Goal: Transaction & Acquisition: Purchase product/service

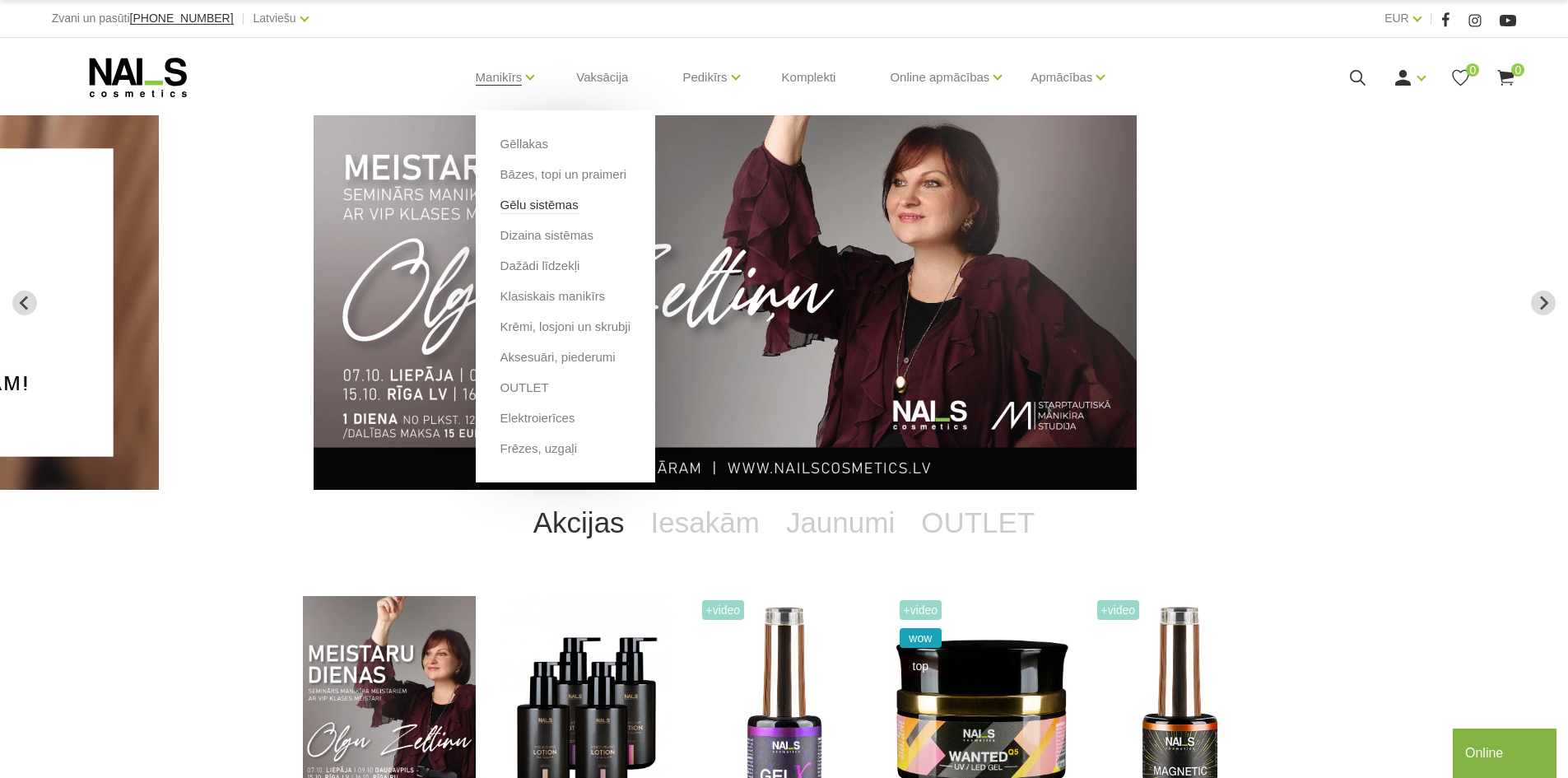
click at [511, 197] on link "Gēlu sistēmas" at bounding box center [540, 205] width 78 height 18
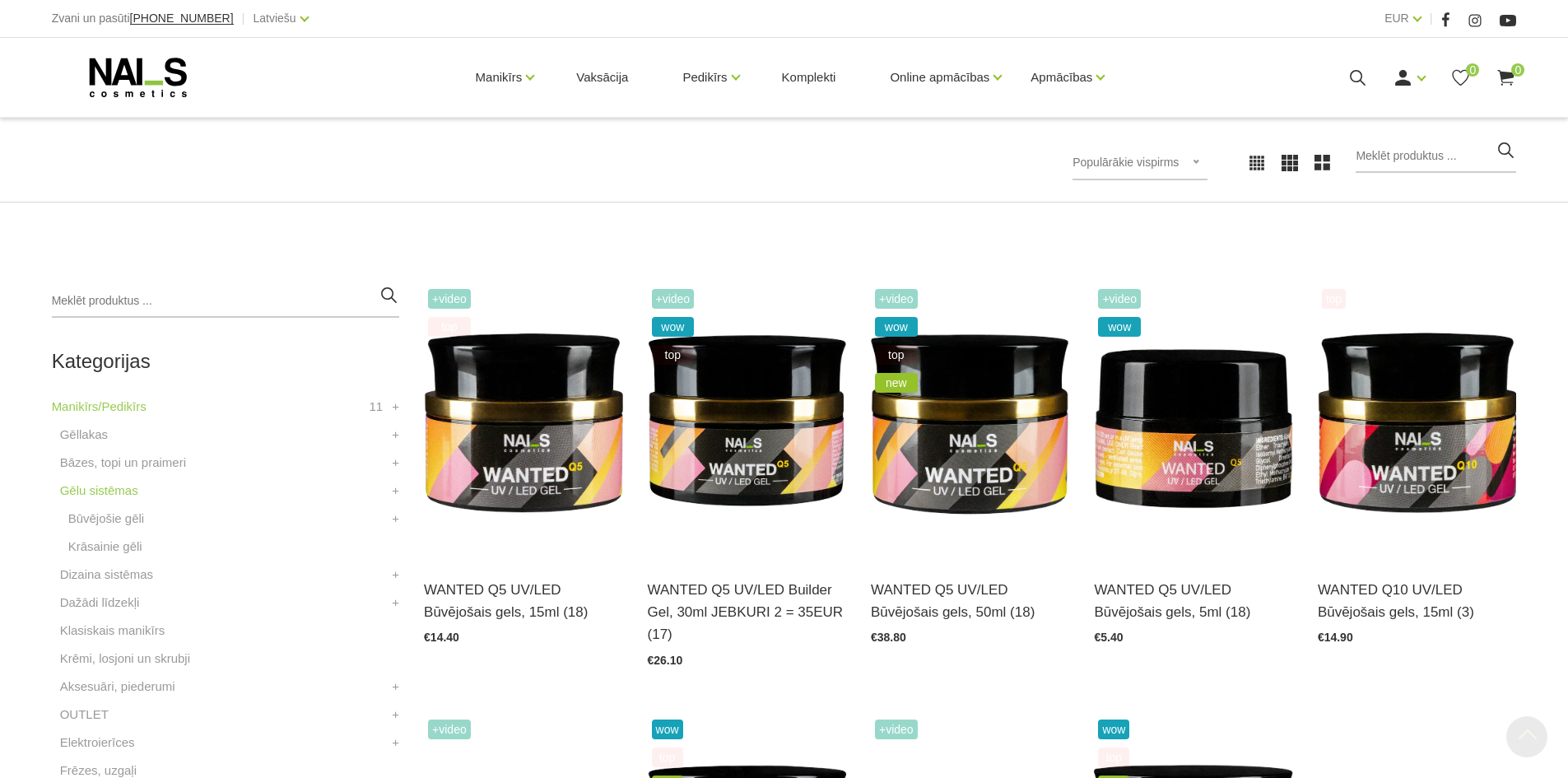
scroll to position [659, 0]
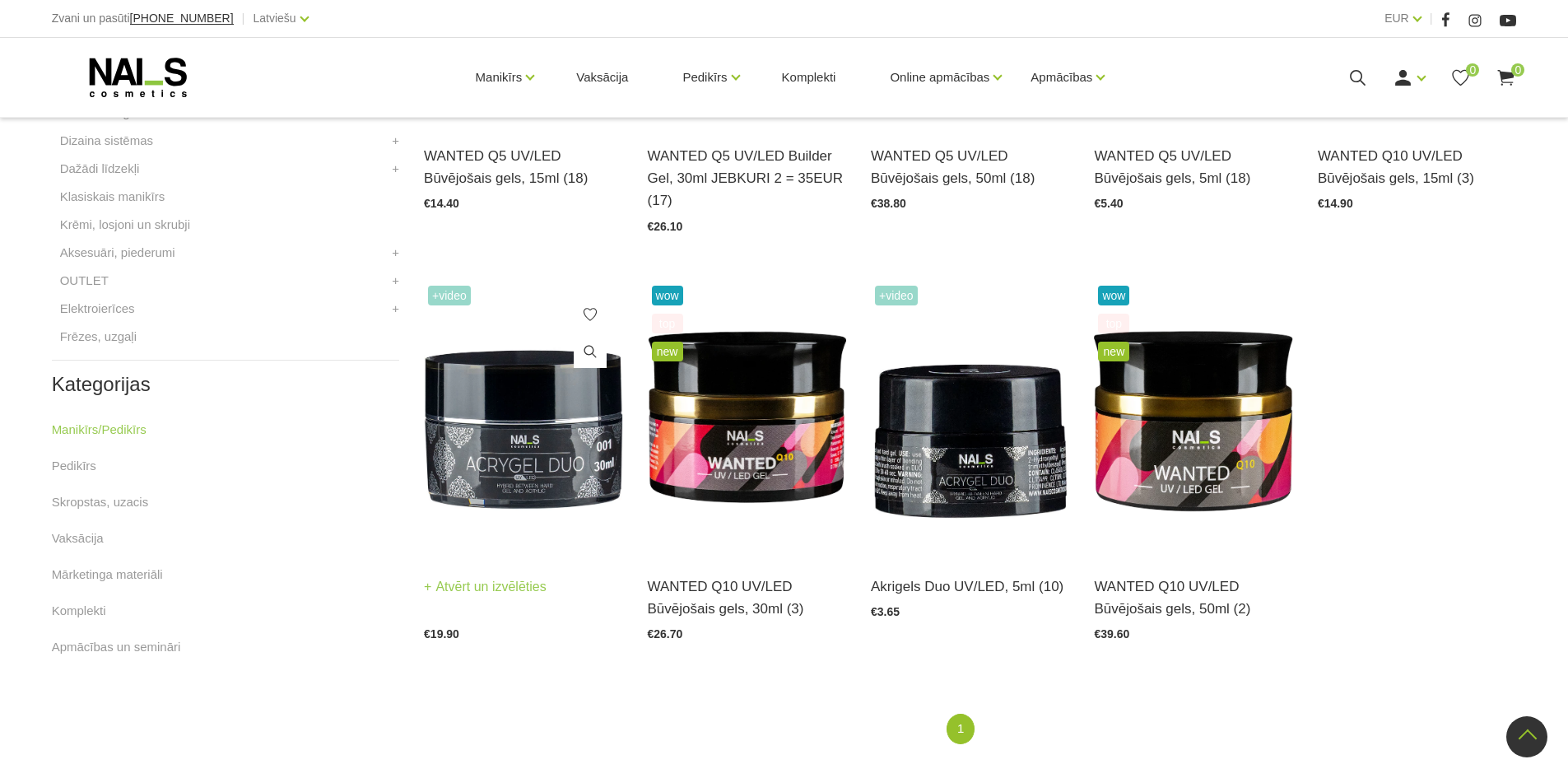
click at [514, 448] on img at bounding box center [523, 418] width 198 height 274
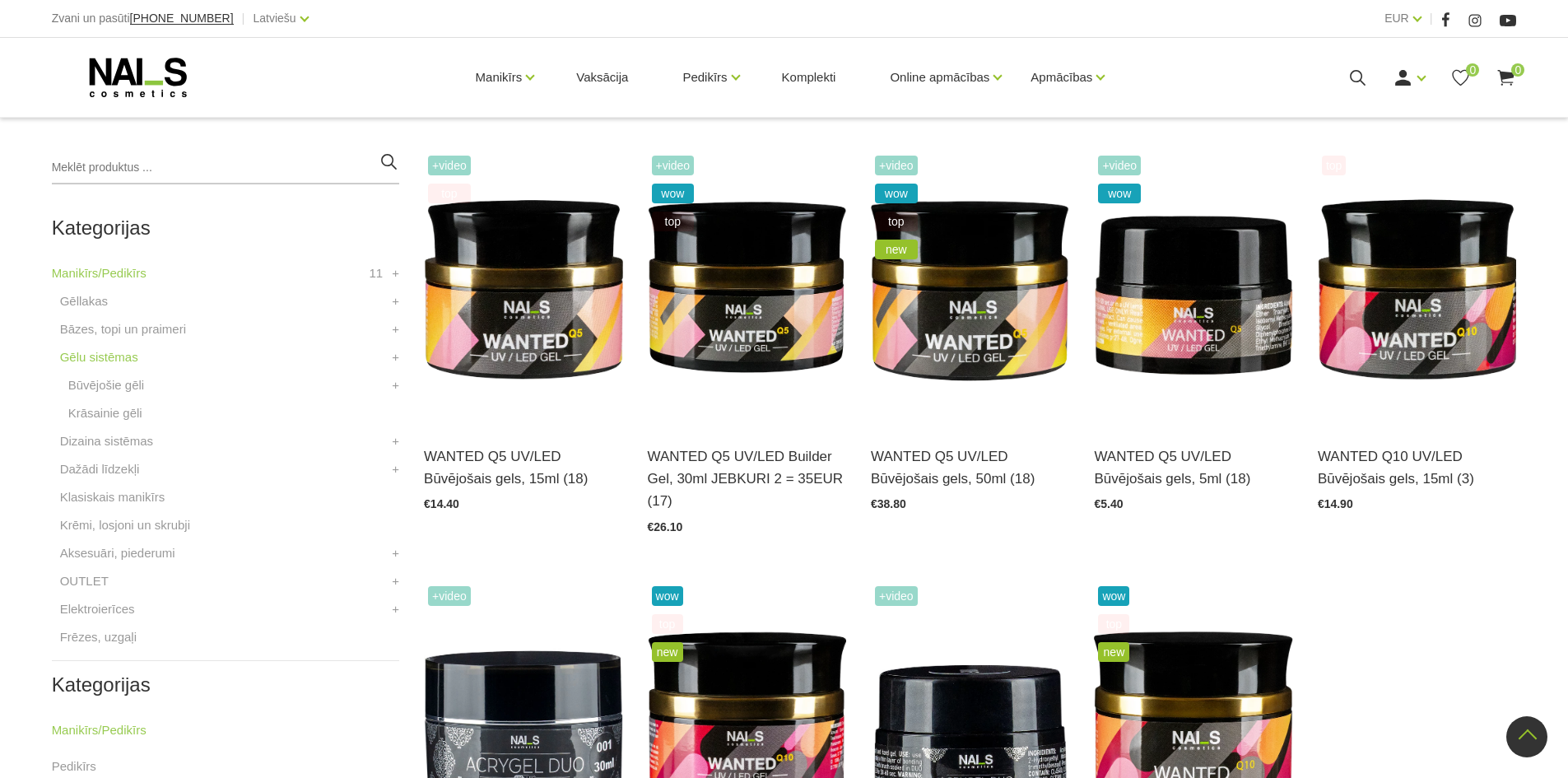
scroll to position [329, 0]
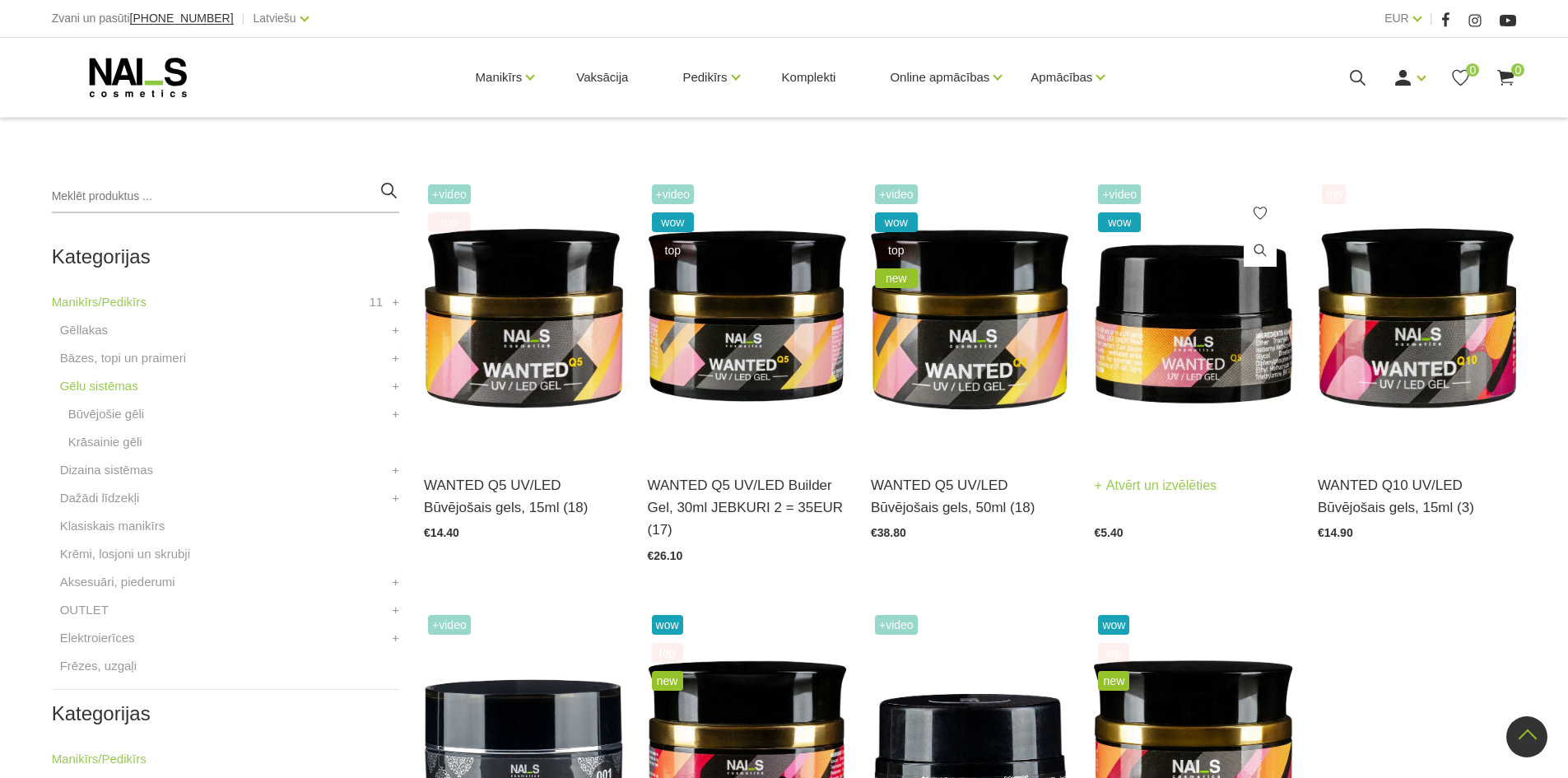
click at [1154, 339] on img at bounding box center [1193, 316] width 198 height 274
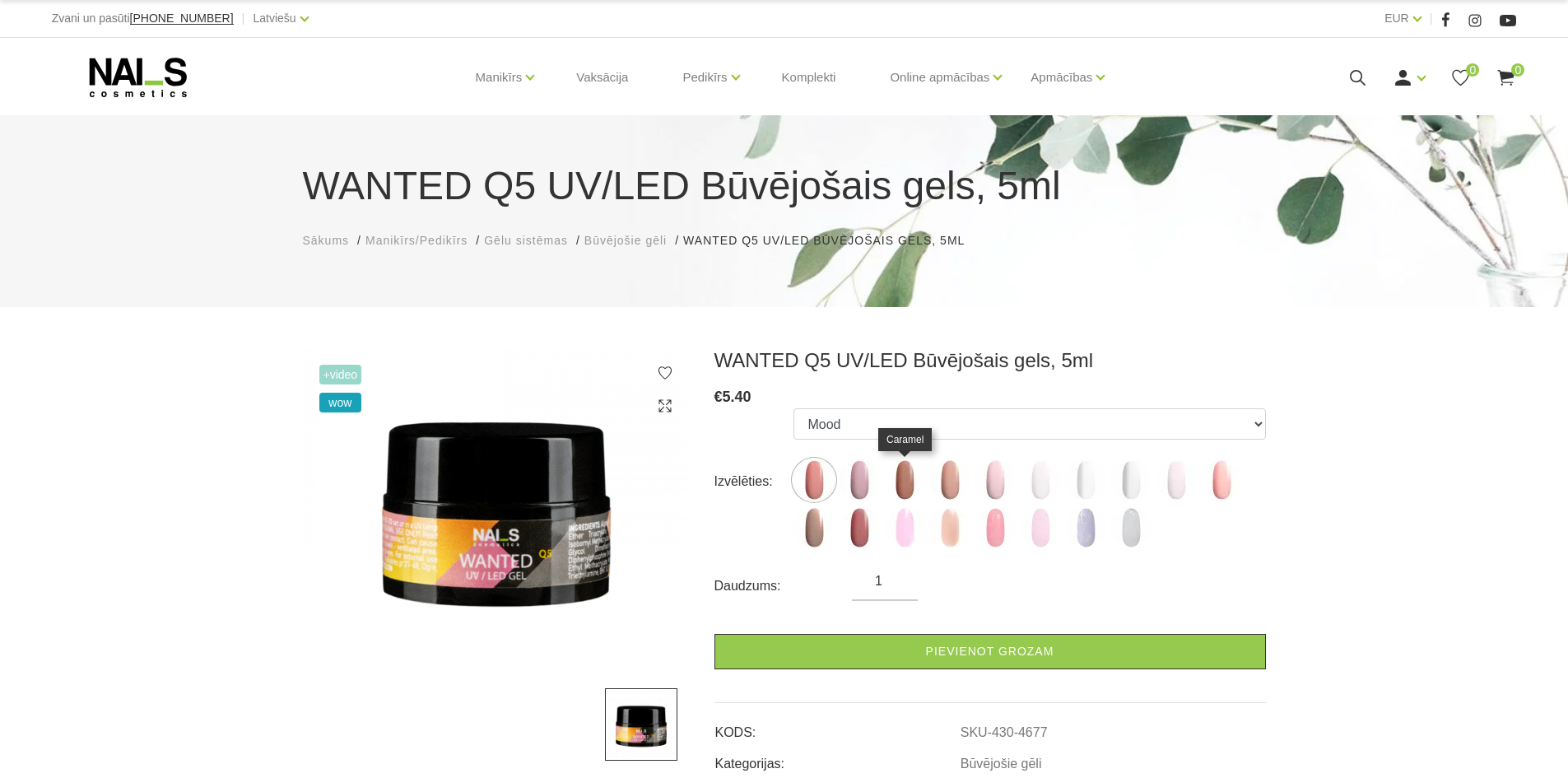
click at [907, 484] on img at bounding box center [904, 480] width 41 height 41
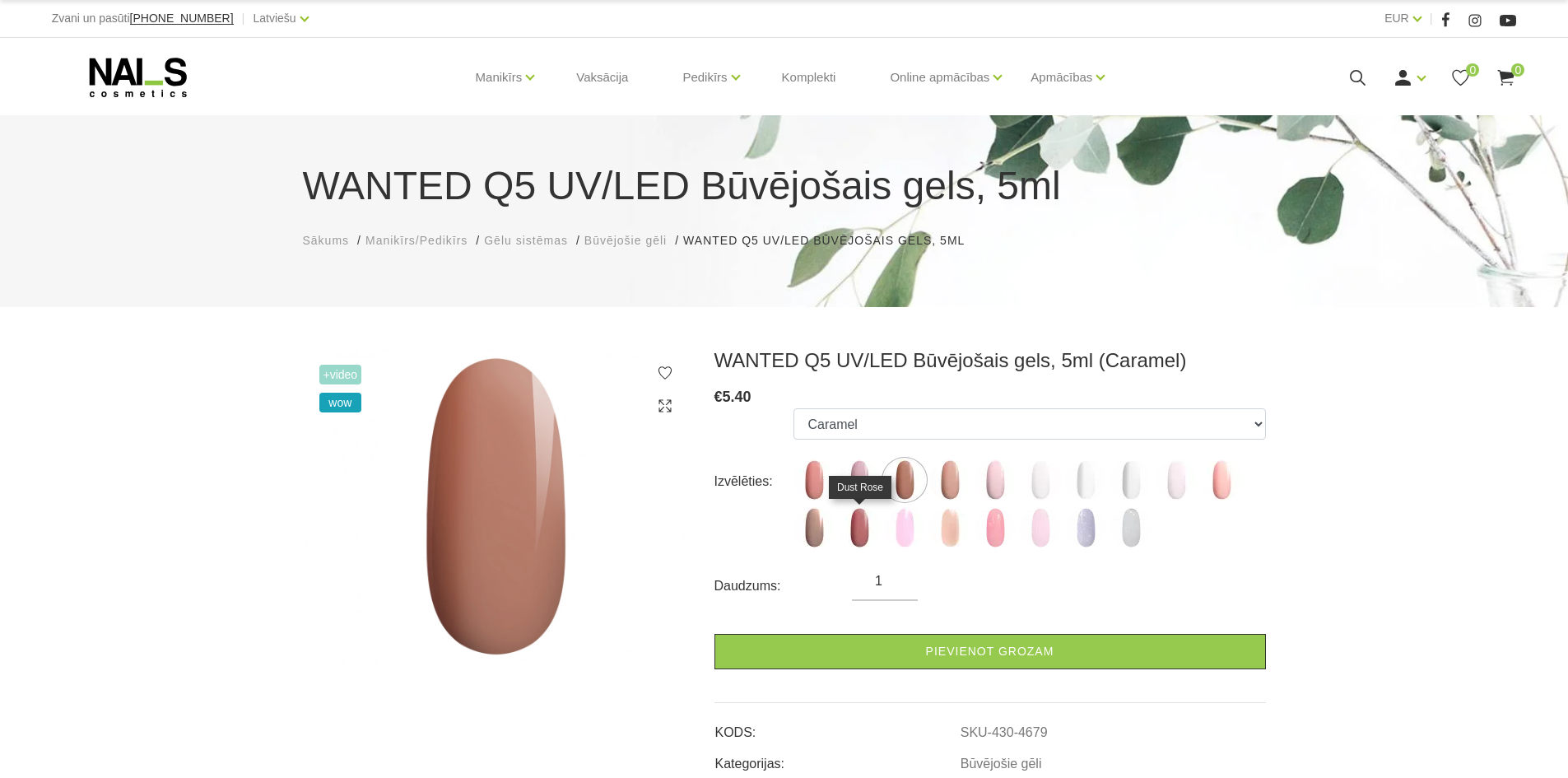
click at [857, 524] on img at bounding box center [858, 527] width 41 height 41
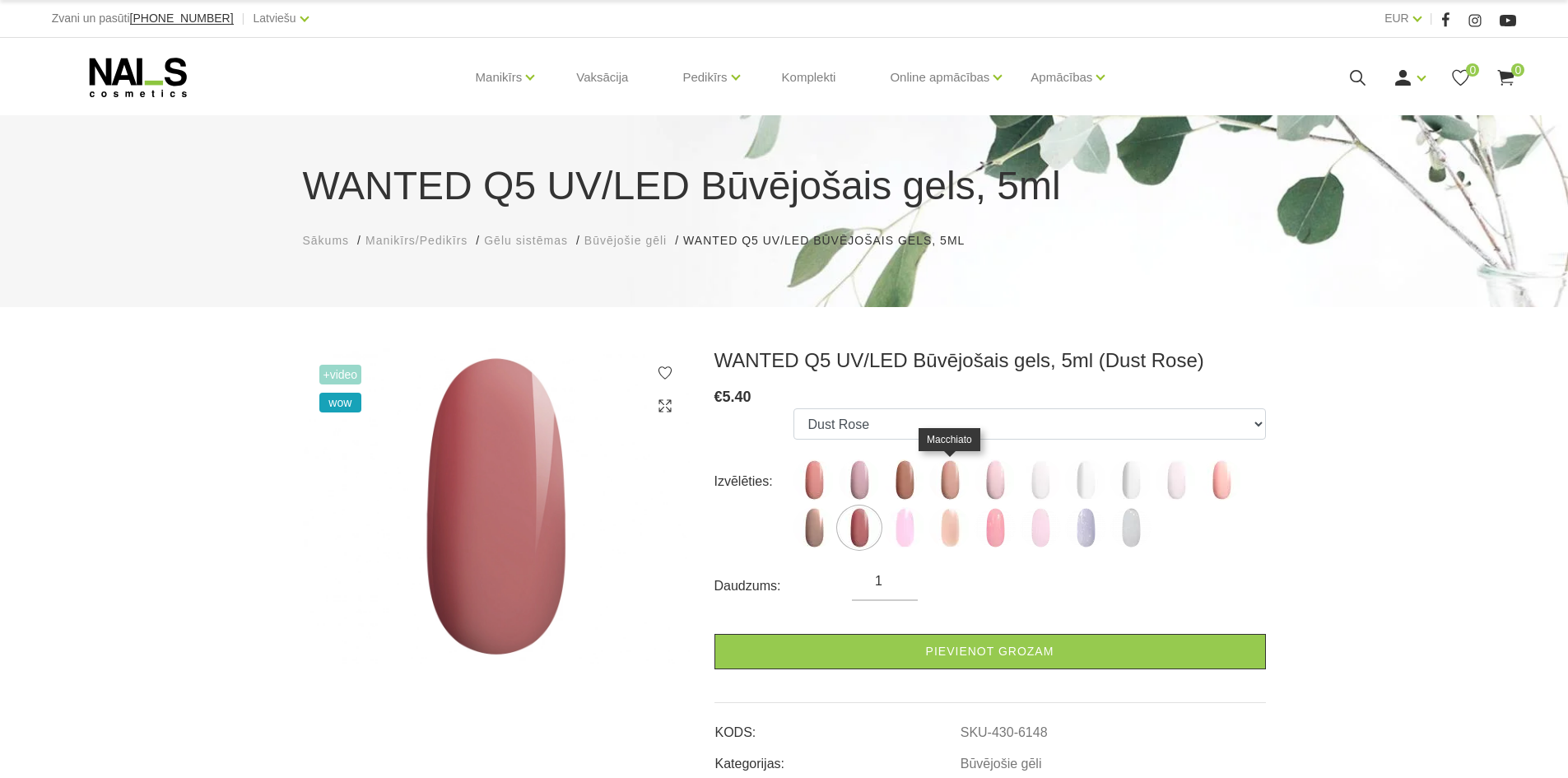
click at [947, 466] on img at bounding box center [949, 480] width 41 height 41
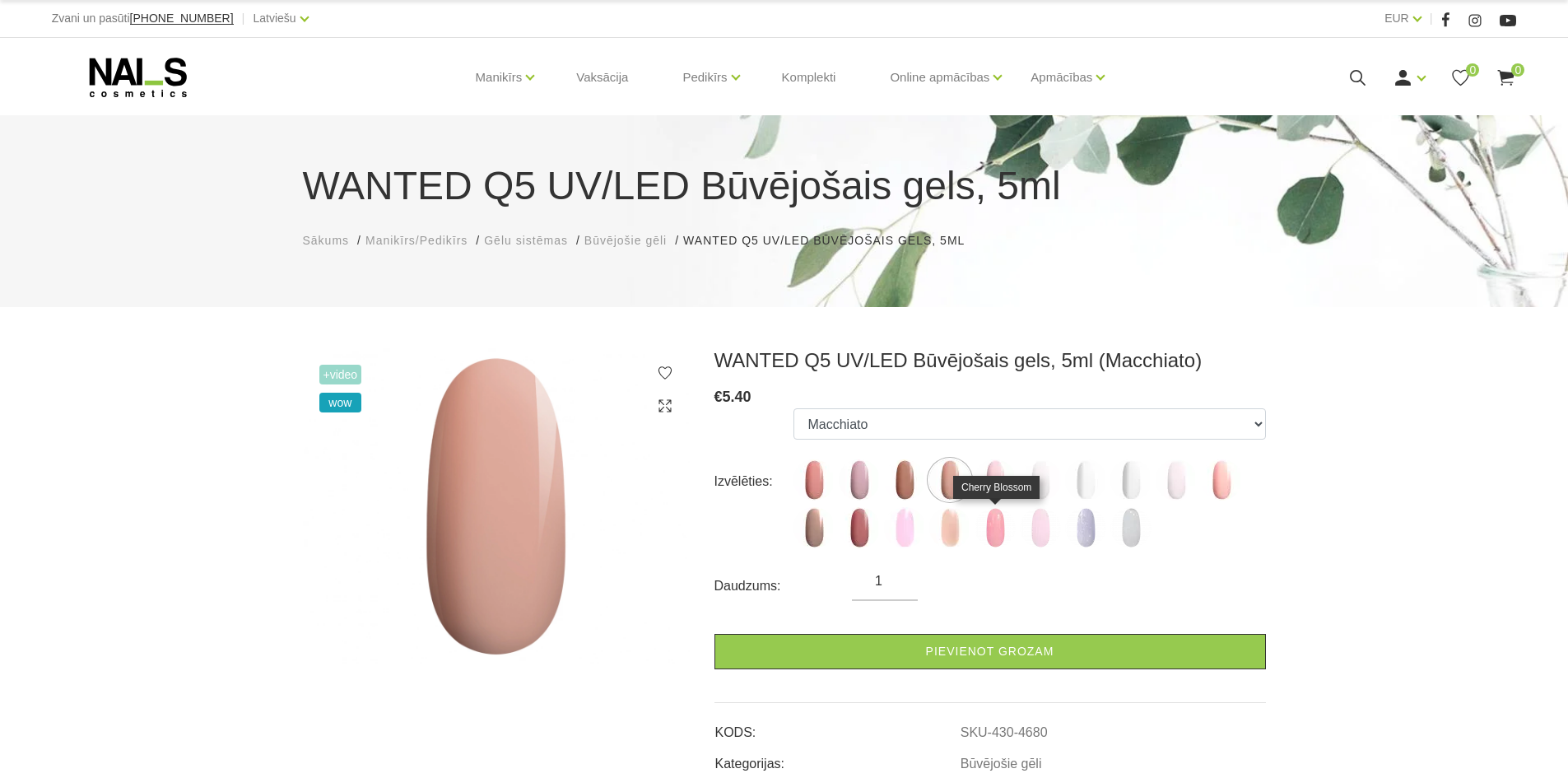
click at [1001, 532] on img at bounding box center [995, 527] width 41 height 41
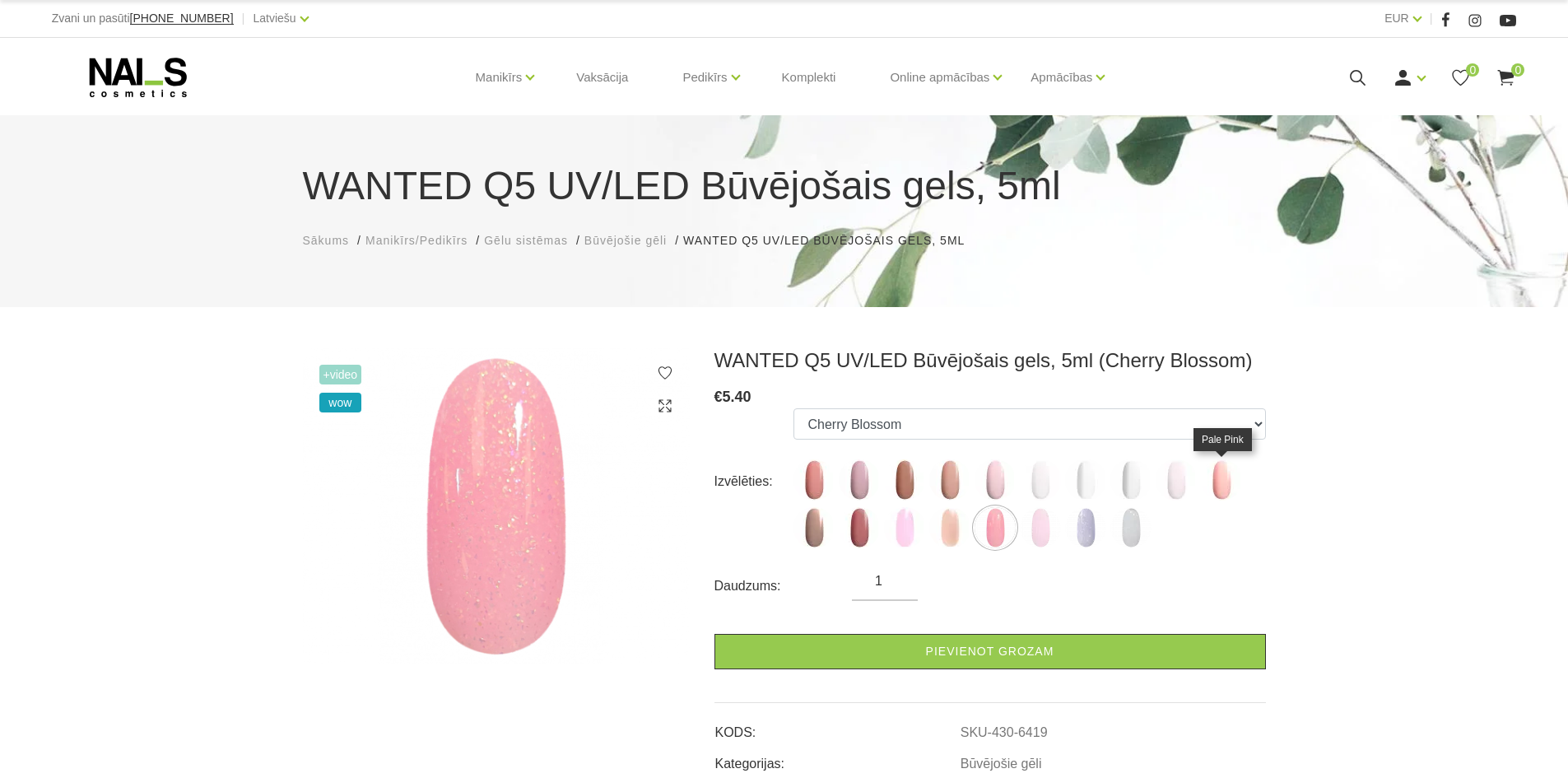
click at [1214, 483] on img at bounding box center [1221, 480] width 41 height 41
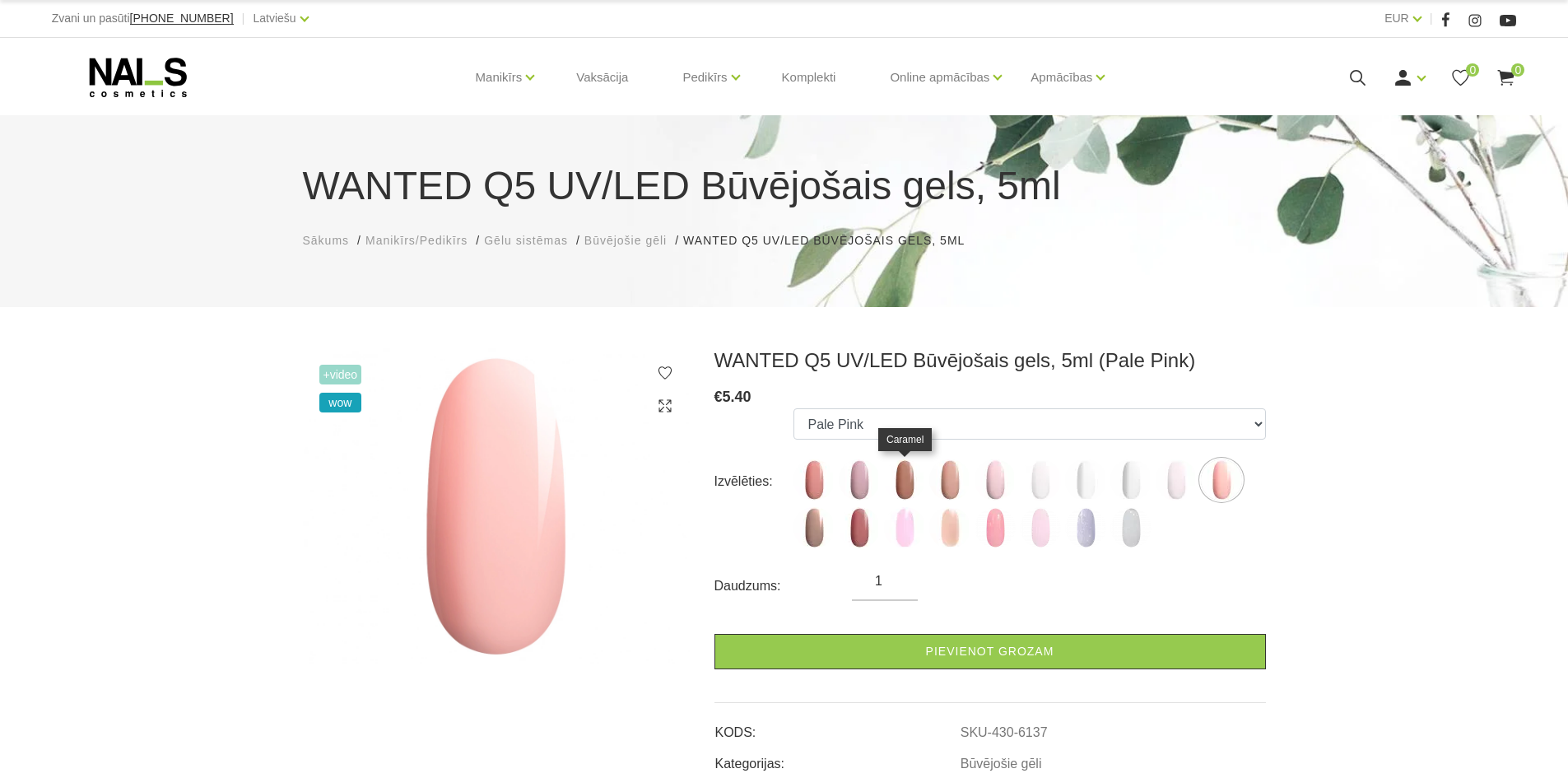
click at [908, 473] on img at bounding box center [904, 480] width 41 height 41
select select "4679"
